Goal: Information Seeking & Learning: Learn about a topic

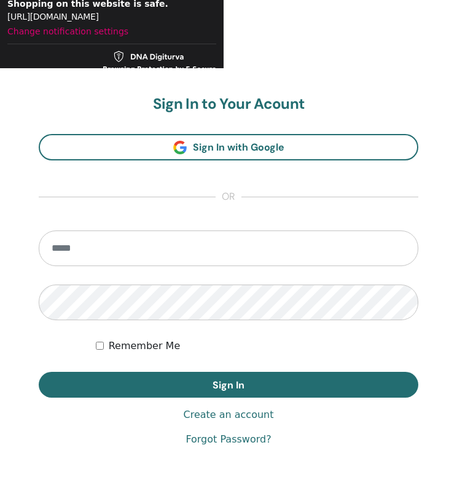
scroll to position [684, 0]
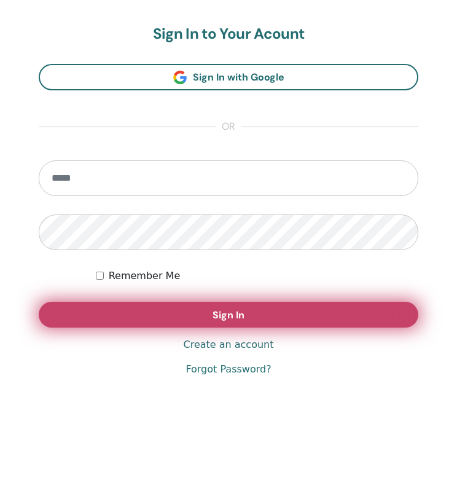
type input "**********"
click at [173, 318] on button "Sign In" at bounding box center [229, 315] width 380 height 26
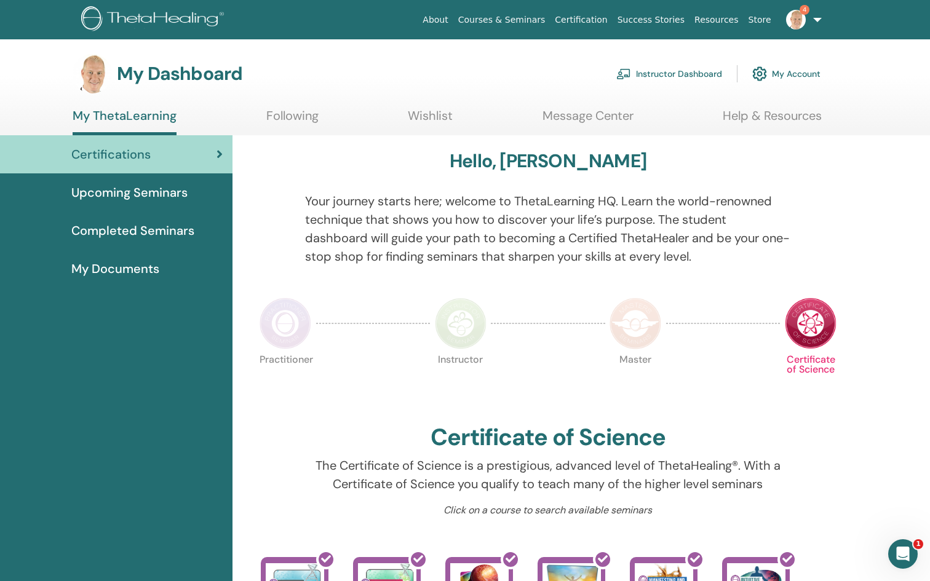
click at [128, 223] on span "Completed Seminars" at bounding box center [132, 230] width 123 height 18
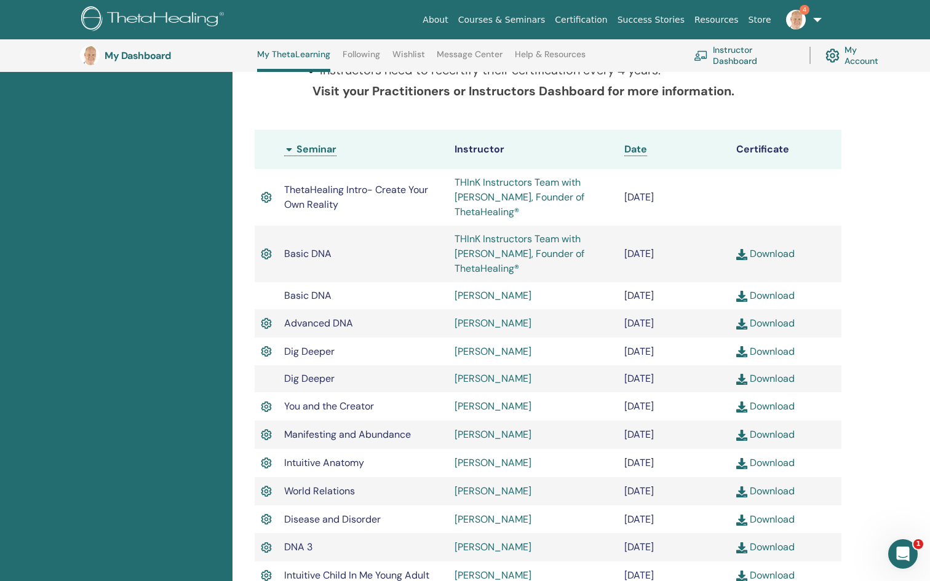
scroll to position [275, 0]
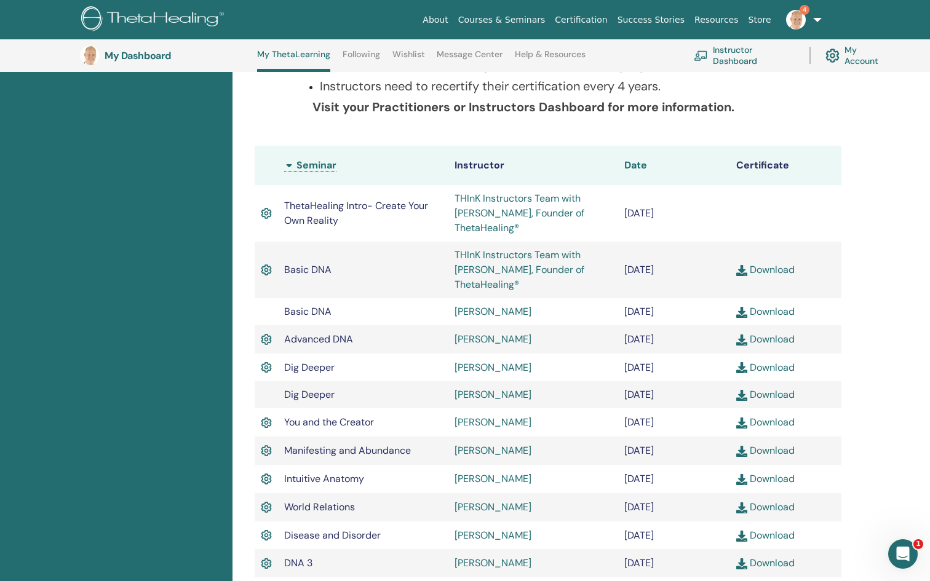
click at [636, 167] on span "Date" at bounding box center [635, 165] width 23 height 13
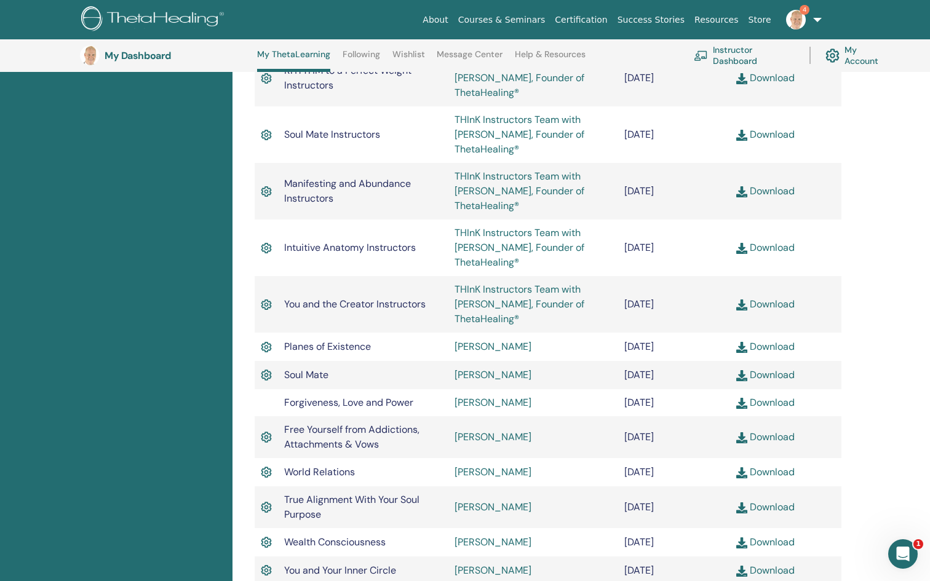
scroll to position [950, 0]
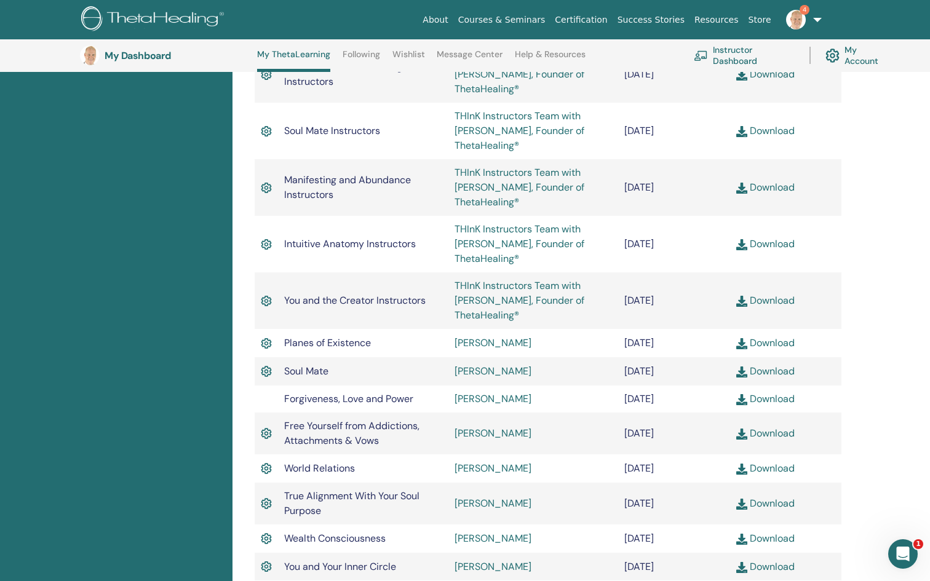
click at [265, 385] on td at bounding box center [266, 398] width 23 height 27
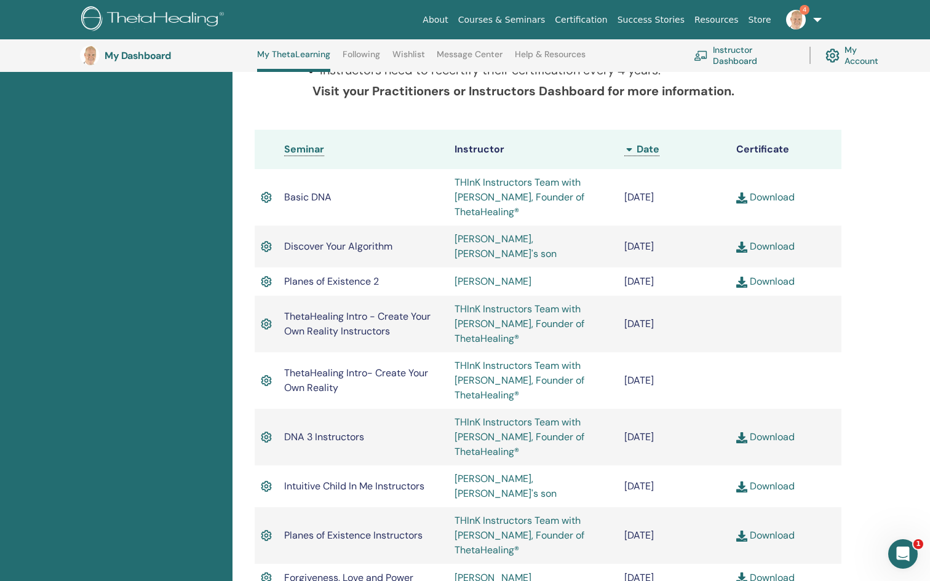
scroll to position [291, 0]
click at [344, 310] on span "ThetaHealing Intro - Create Your Own Reality Instructors" at bounding box center [357, 324] width 146 height 28
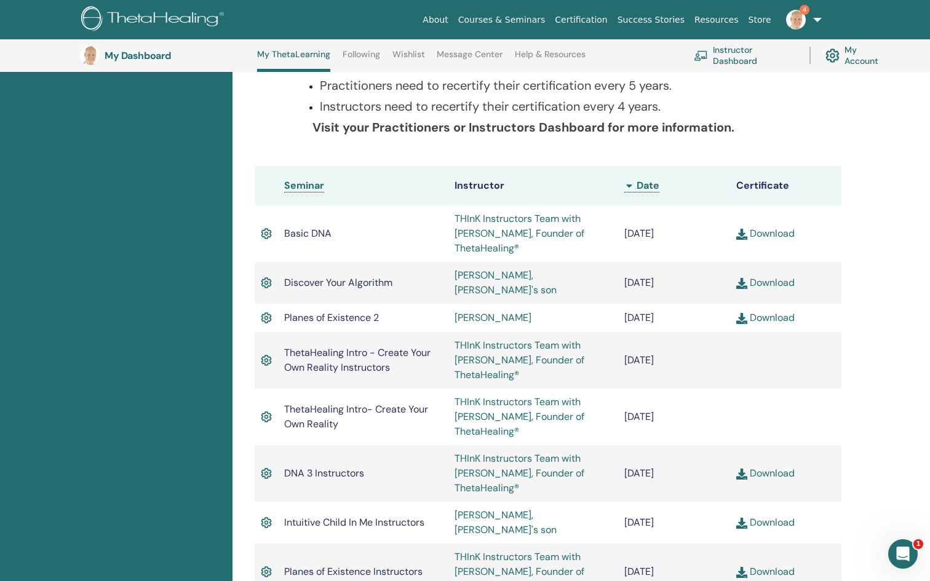
scroll to position [0, 0]
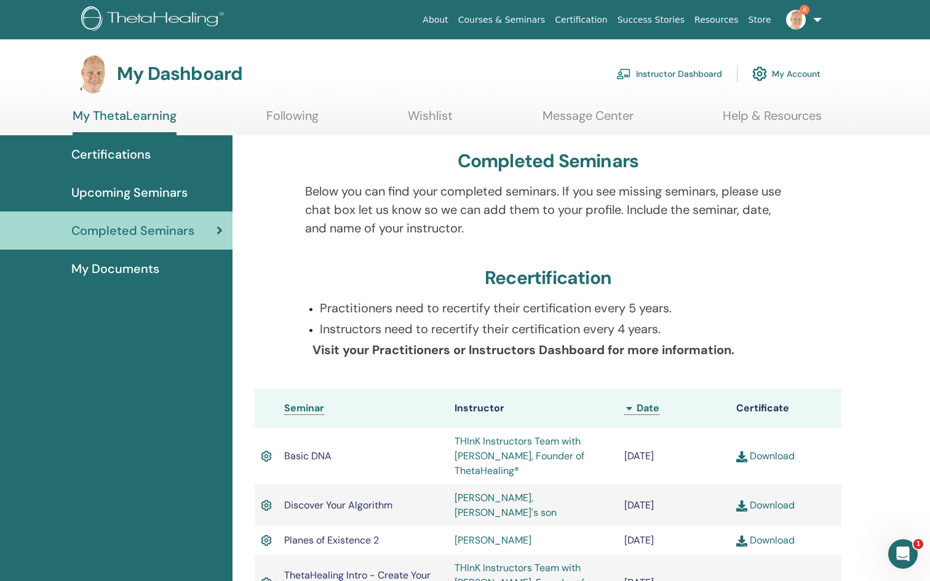
click at [793, 71] on link "My Account" at bounding box center [786, 73] width 68 height 27
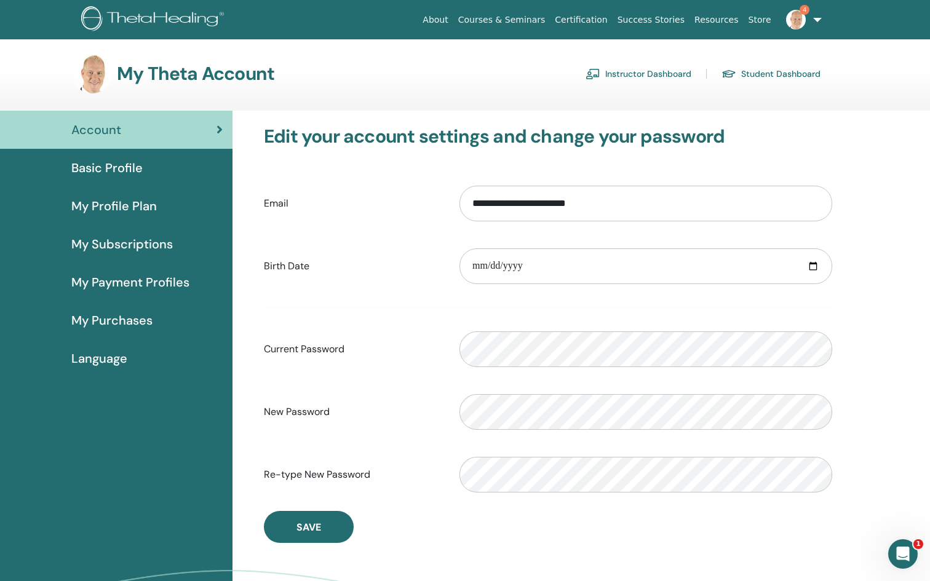
click at [119, 172] on span "Basic Profile" at bounding box center [106, 168] width 71 height 18
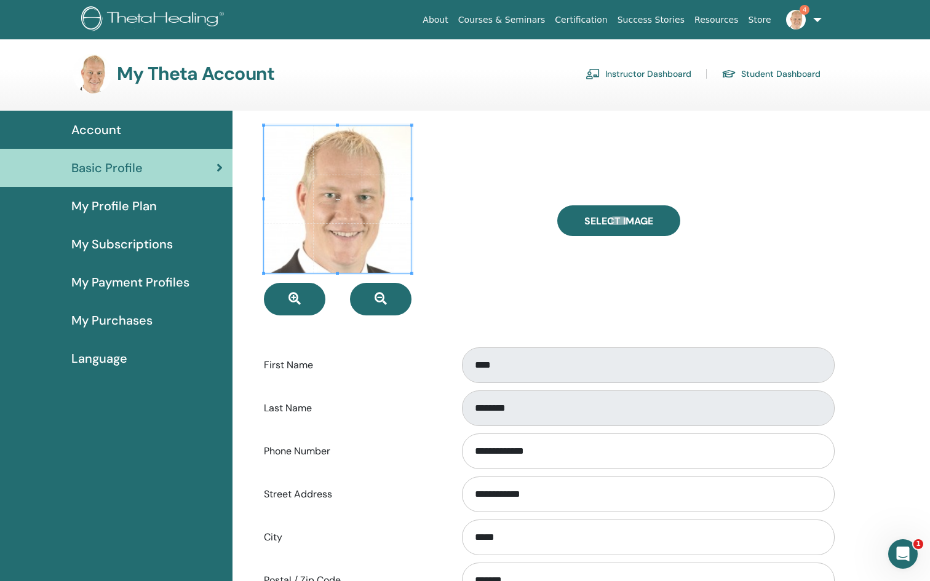
click at [116, 210] on span "My Profile Plan" at bounding box center [113, 206] width 85 height 18
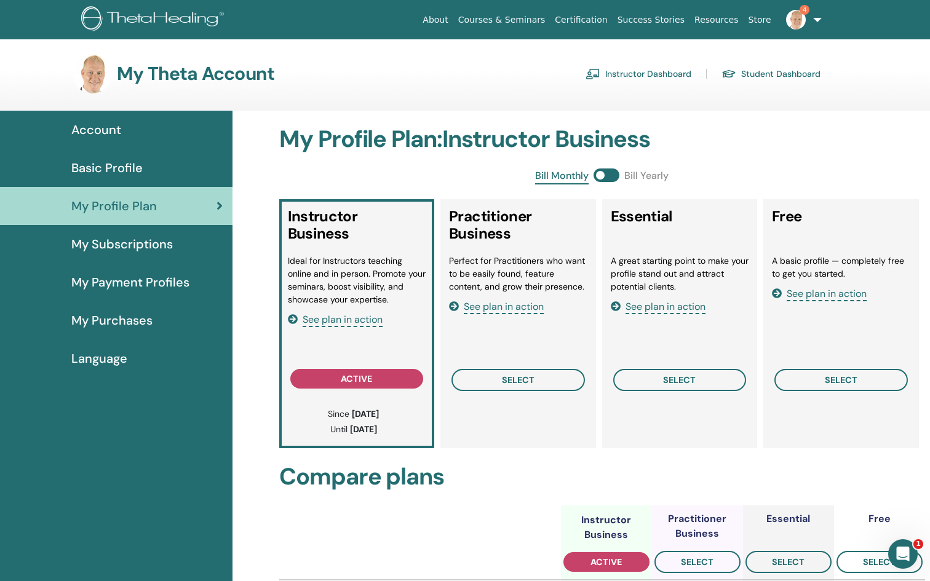
click at [824, 26] on link "4" at bounding box center [801, 19] width 50 height 39
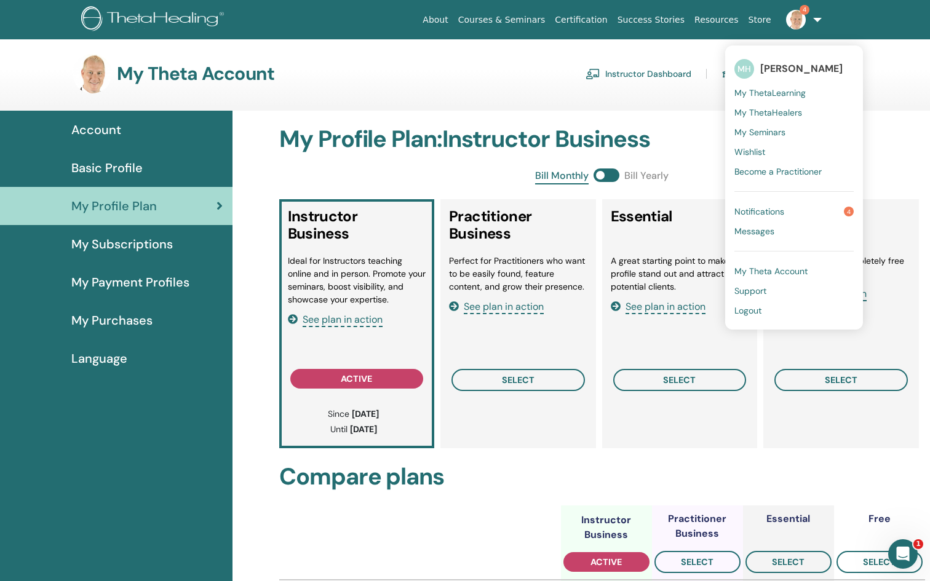
click at [765, 129] on span "My Seminars" at bounding box center [759, 132] width 51 height 11
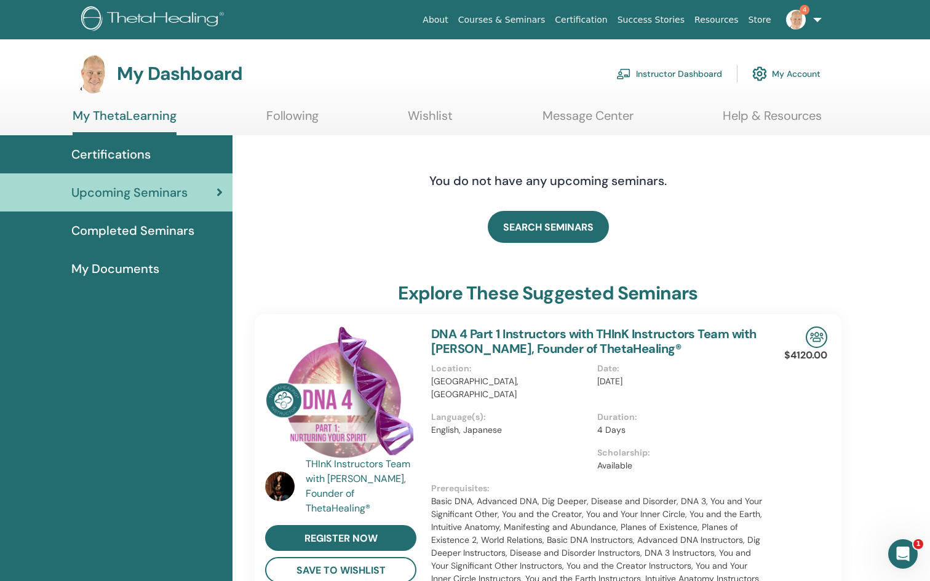
click at [172, 236] on span "Completed Seminars" at bounding box center [132, 230] width 123 height 18
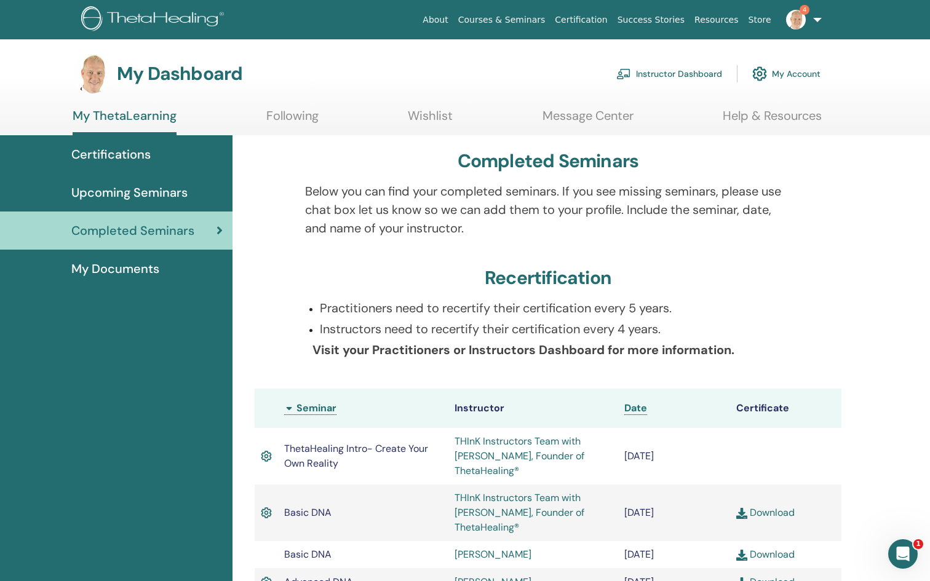
click at [99, 155] on span "Certifications" at bounding box center [110, 154] width 79 height 18
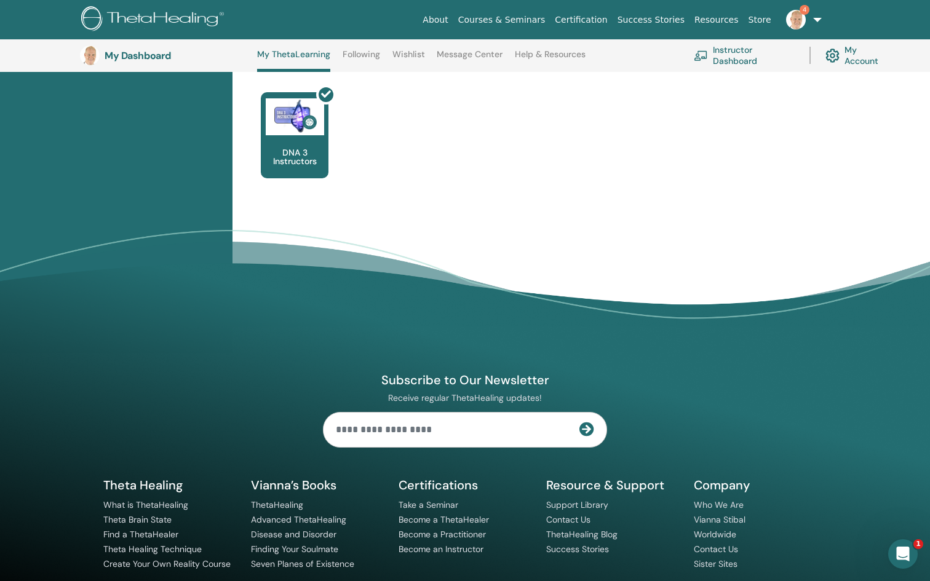
scroll to position [885, 0]
